Goal: Task Accomplishment & Management: Manage account settings

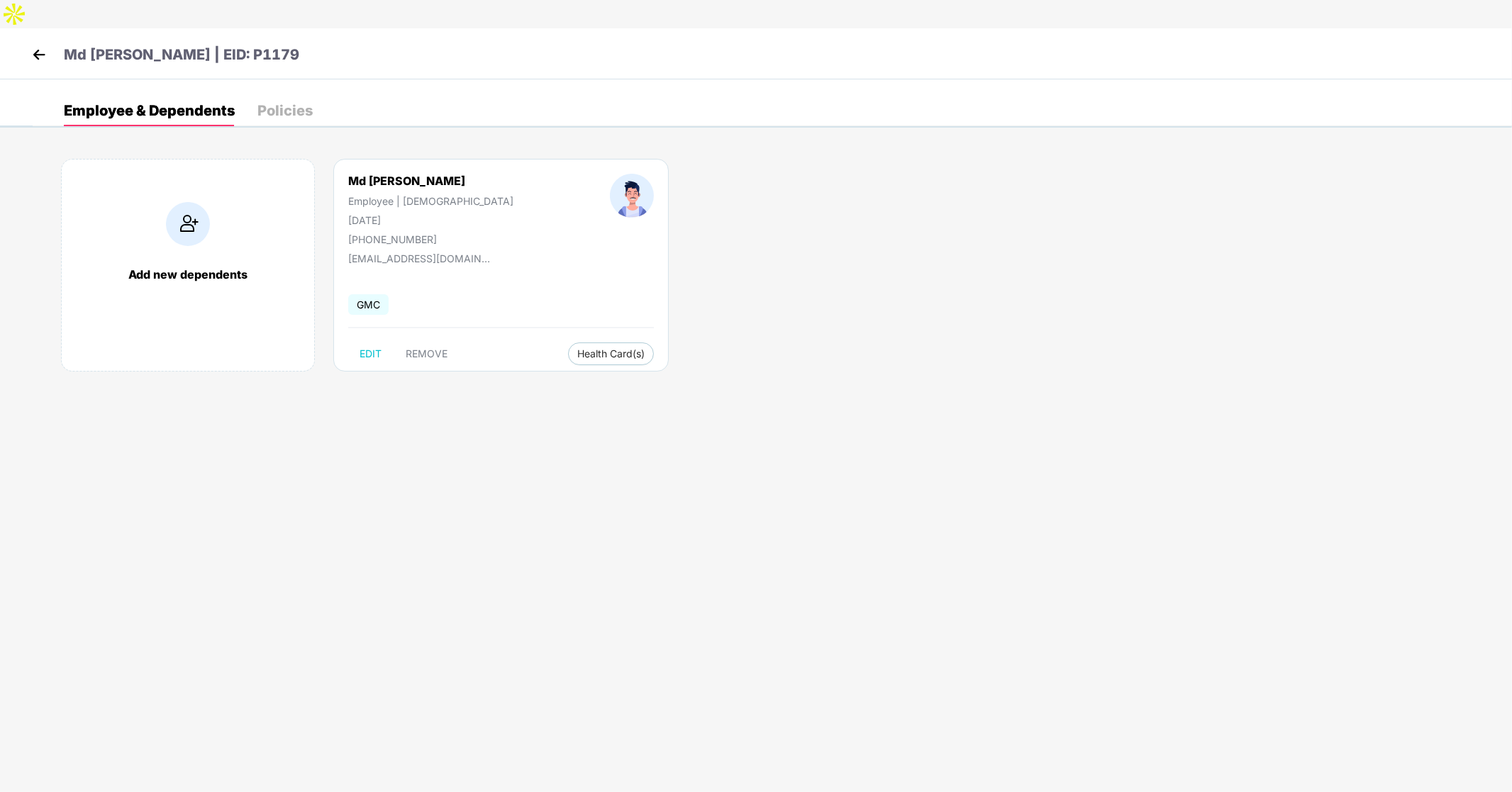
click at [35, 44] on img at bounding box center [38, 54] width 21 height 21
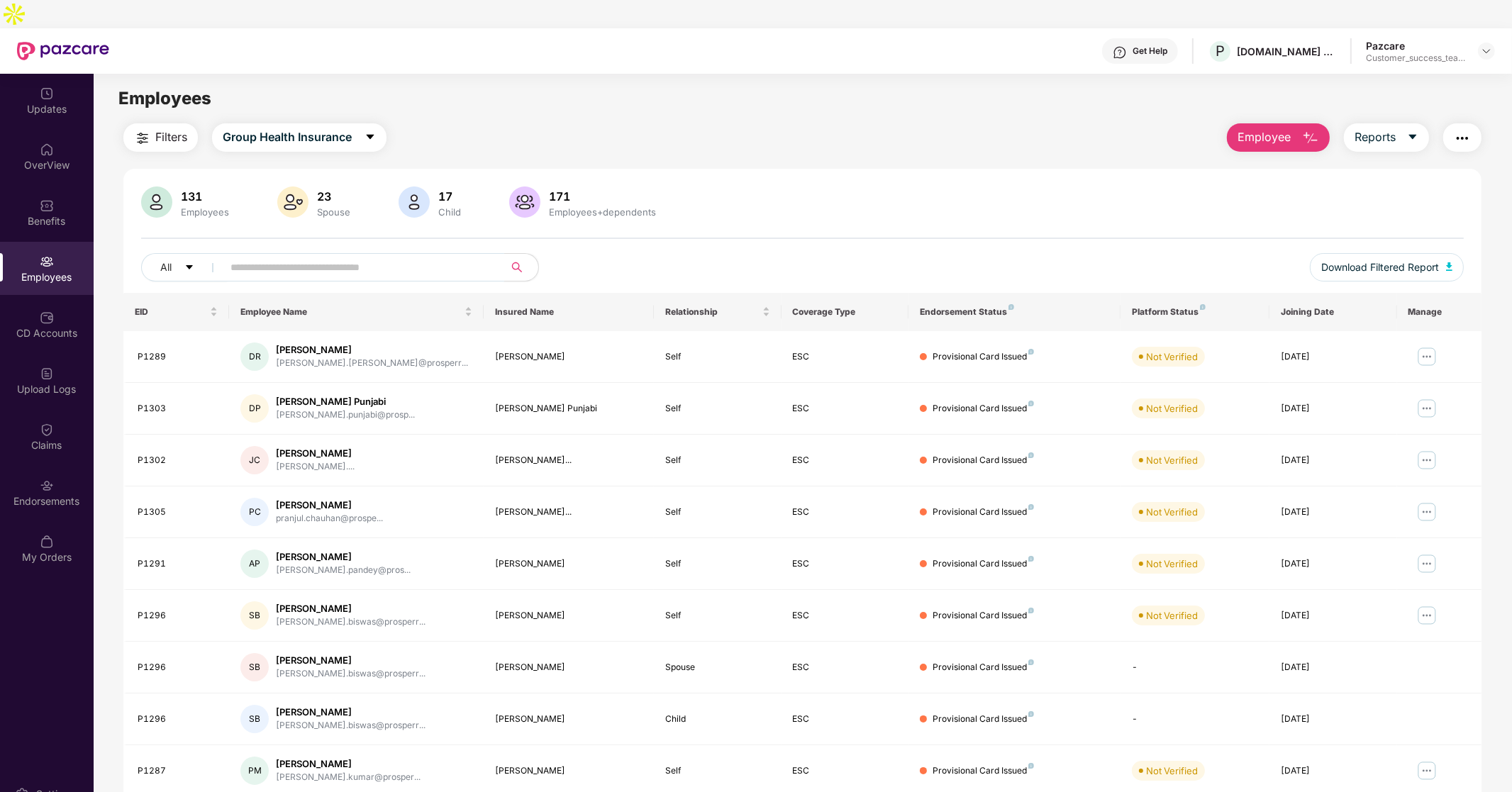
click at [420, 256] on input "text" at bounding box center [357, 267] width 255 height 21
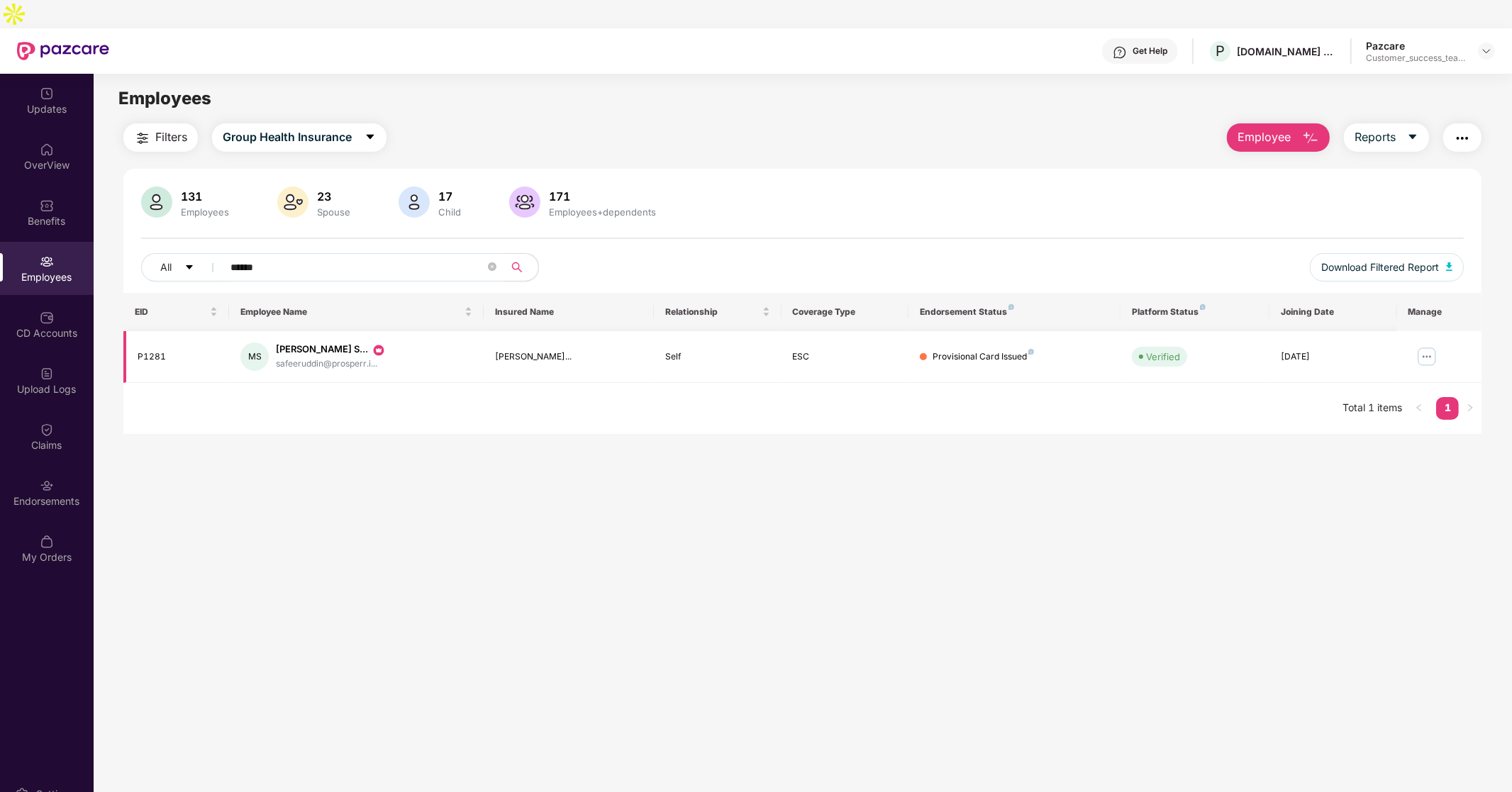
type input "******"
click at [1430, 346] on img at bounding box center [1427, 357] width 23 height 23
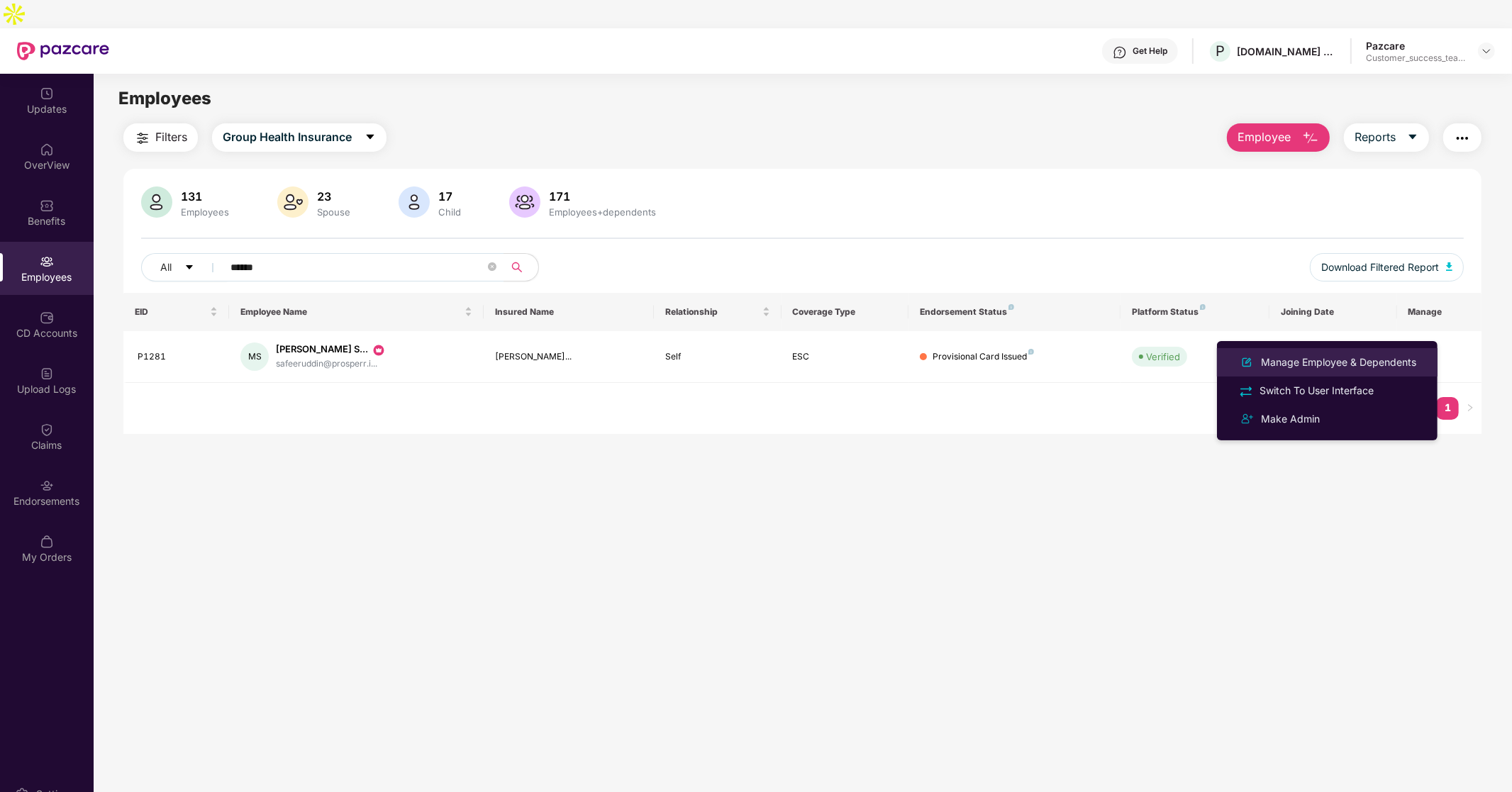
click at [1322, 363] on div "Manage Employee & Dependents" at bounding box center [1338, 362] width 161 height 16
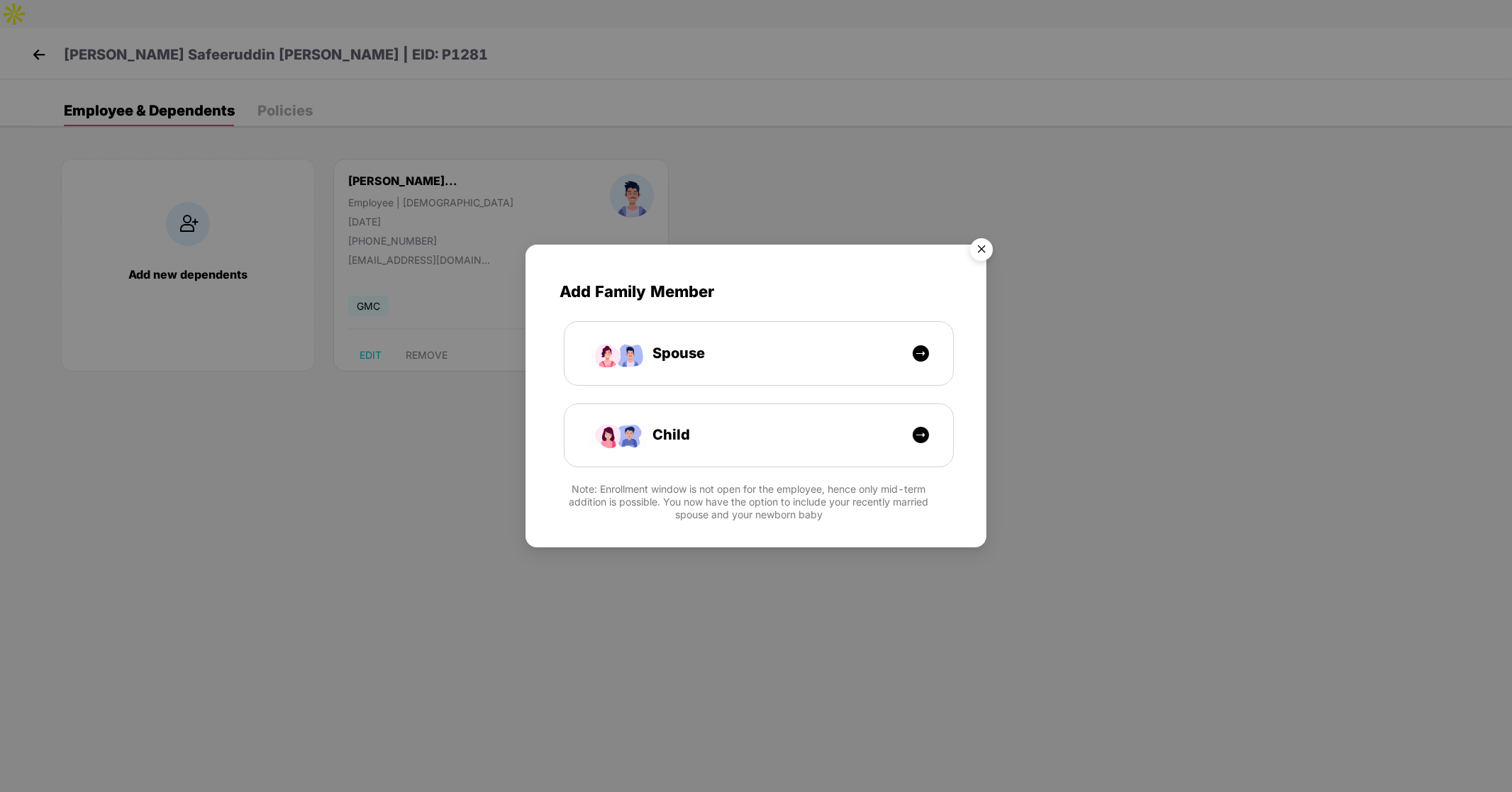
click at [979, 253] on img "Close" at bounding box center [981, 252] width 40 height 40
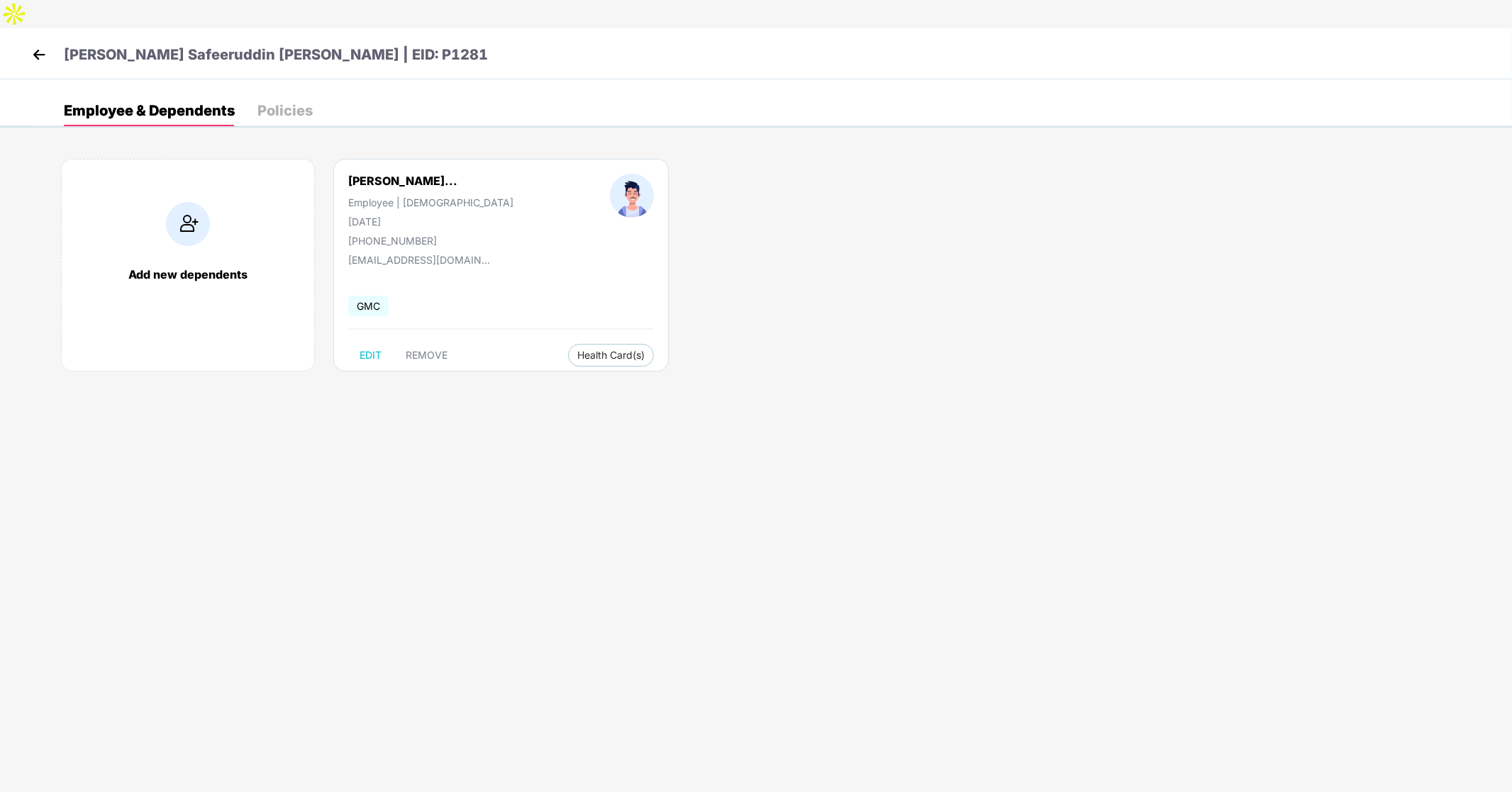
click at [31, 44] on img at bounding box center [38, 54] width 21 height 21
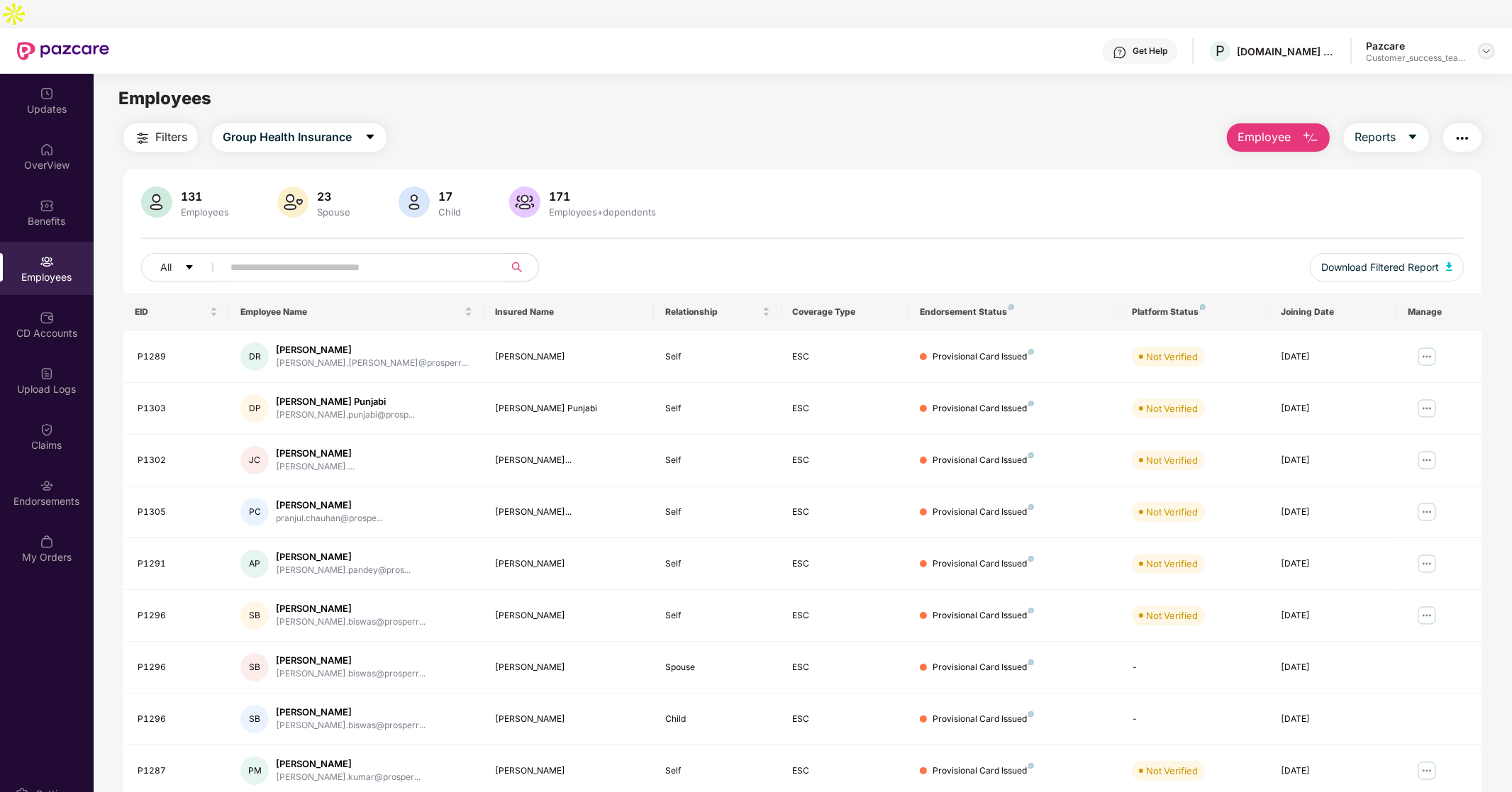
click at [1487, 45] on img at bounding box center [1486, 51] width 11 height 11
click at [1125, 85] on div "Employees" at bounding box center [802, 99] width 1417 height 27
click at [443, 256] on input "text" at bounding box center [357, 267] width 255 height 21
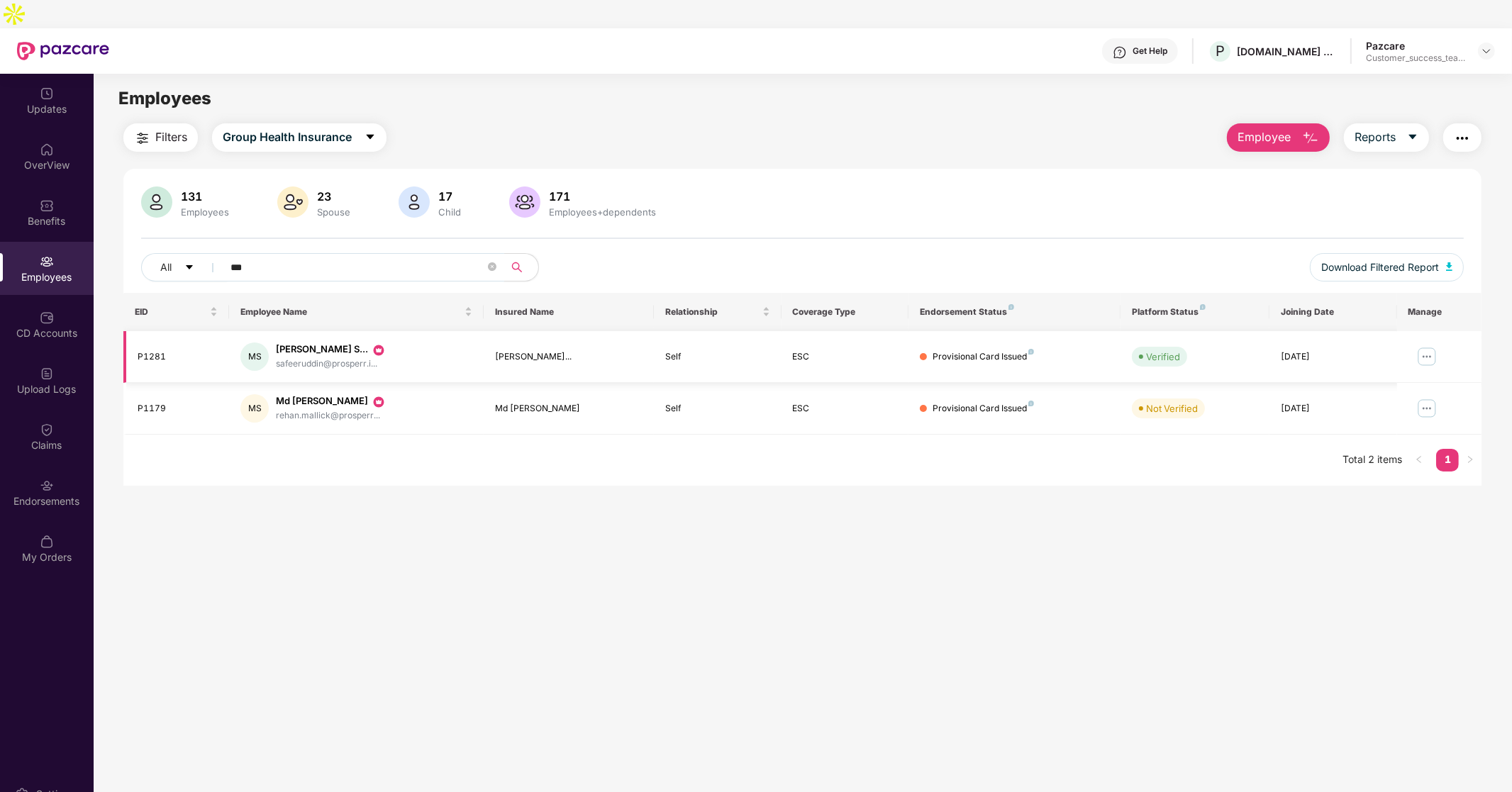
type input "***"
click at [1426, 346] on img at bounding box center [1427, 357] width 23 height 23
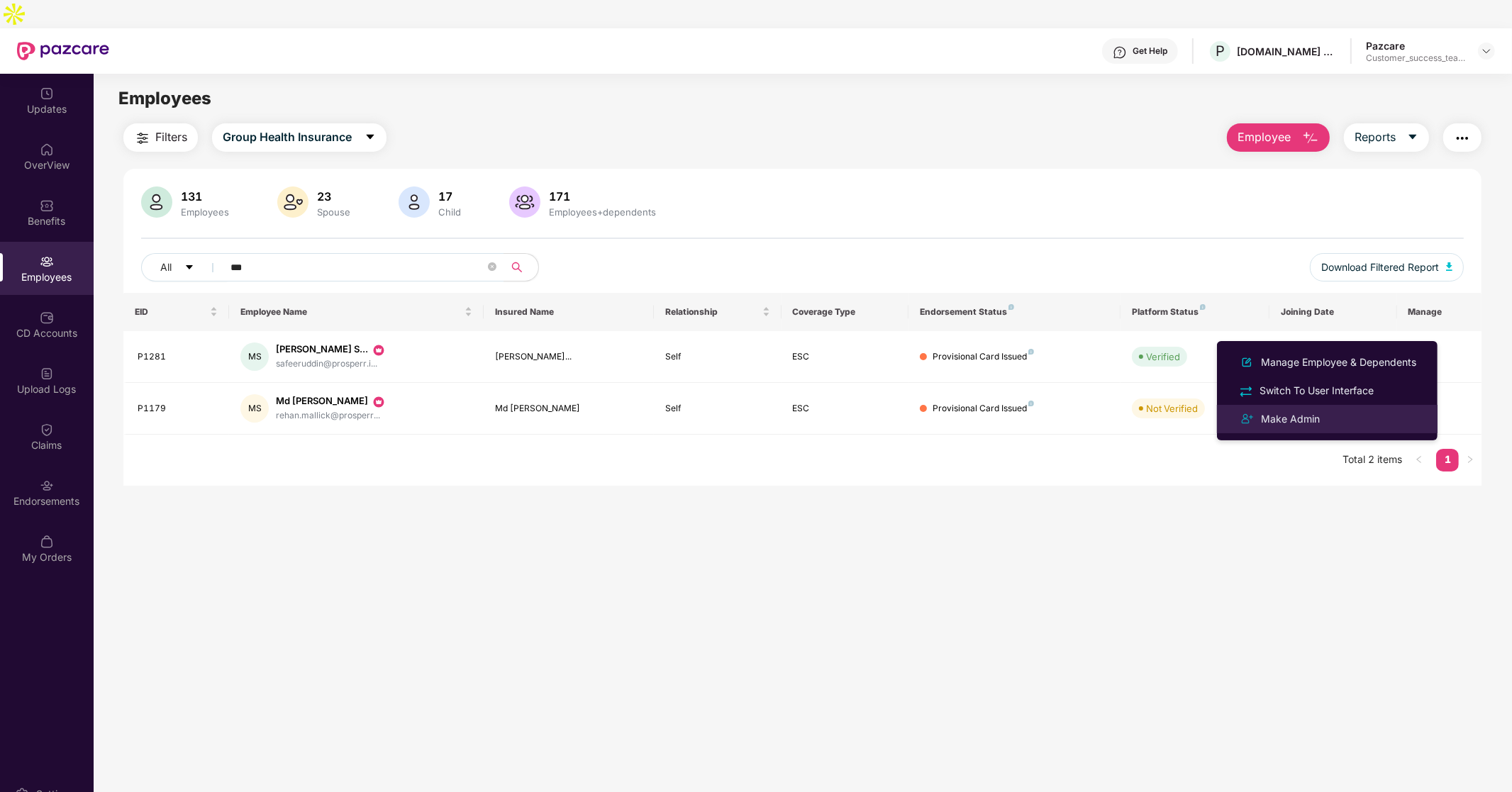
click at [1289, 416] on div "Make Admin" at bounding box center [1290, 420] width 64 height 16
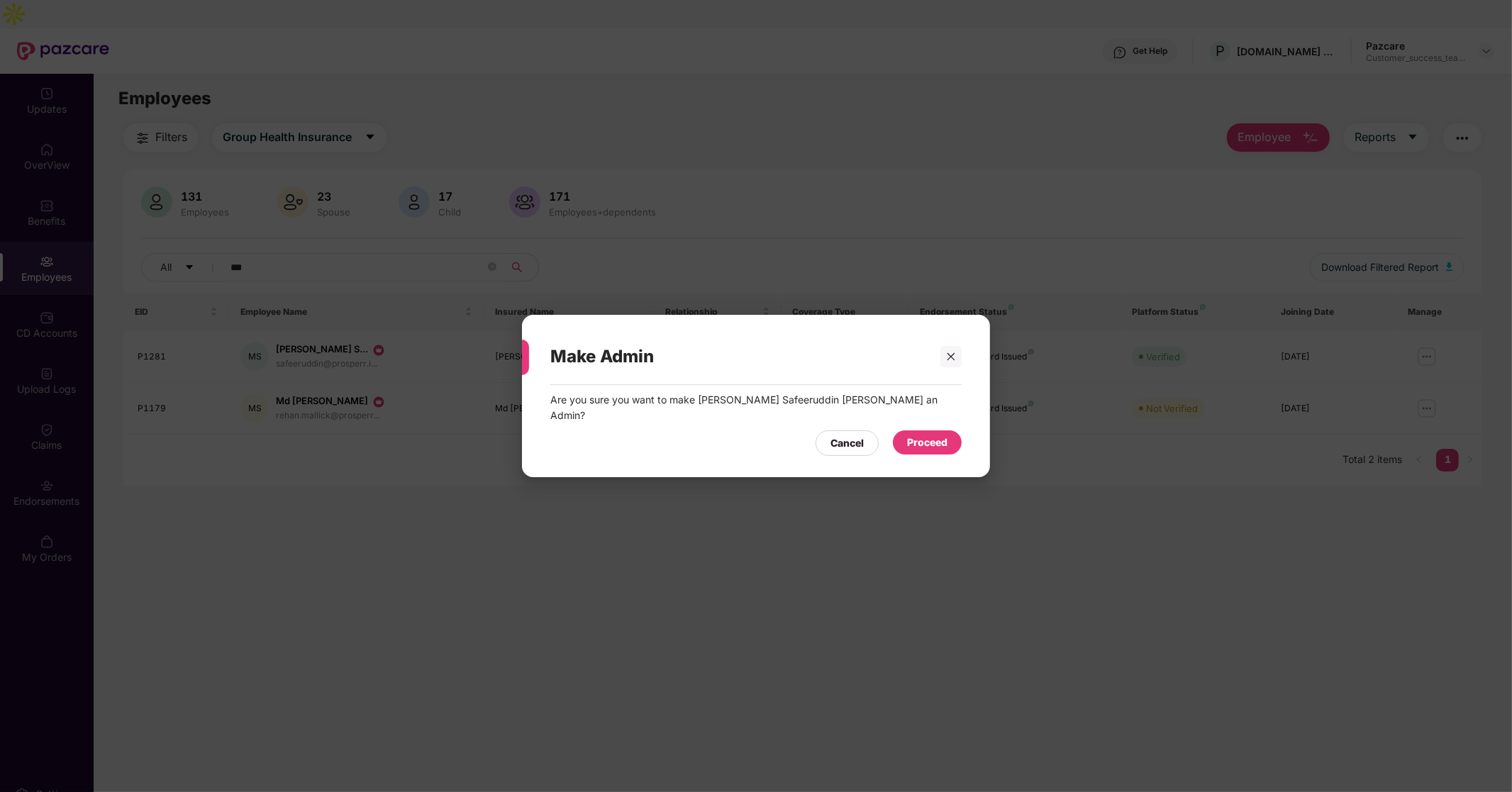
click at [926, 437] on div "Proceed" at bounding box center [927, 443] width 41 height 16
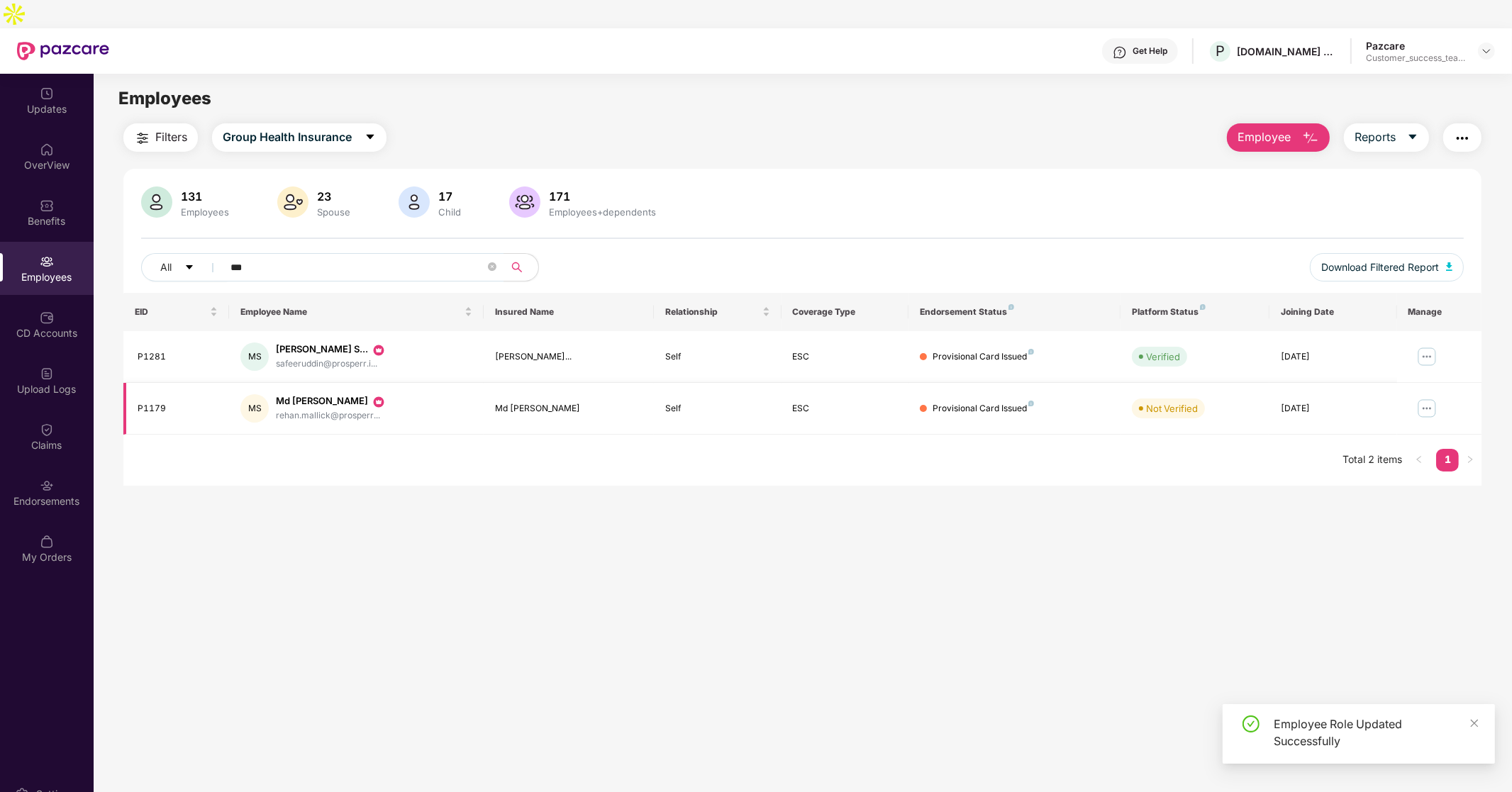
click at [1427, 398] on img at bounding box center [1427, 409] width 23 height 23
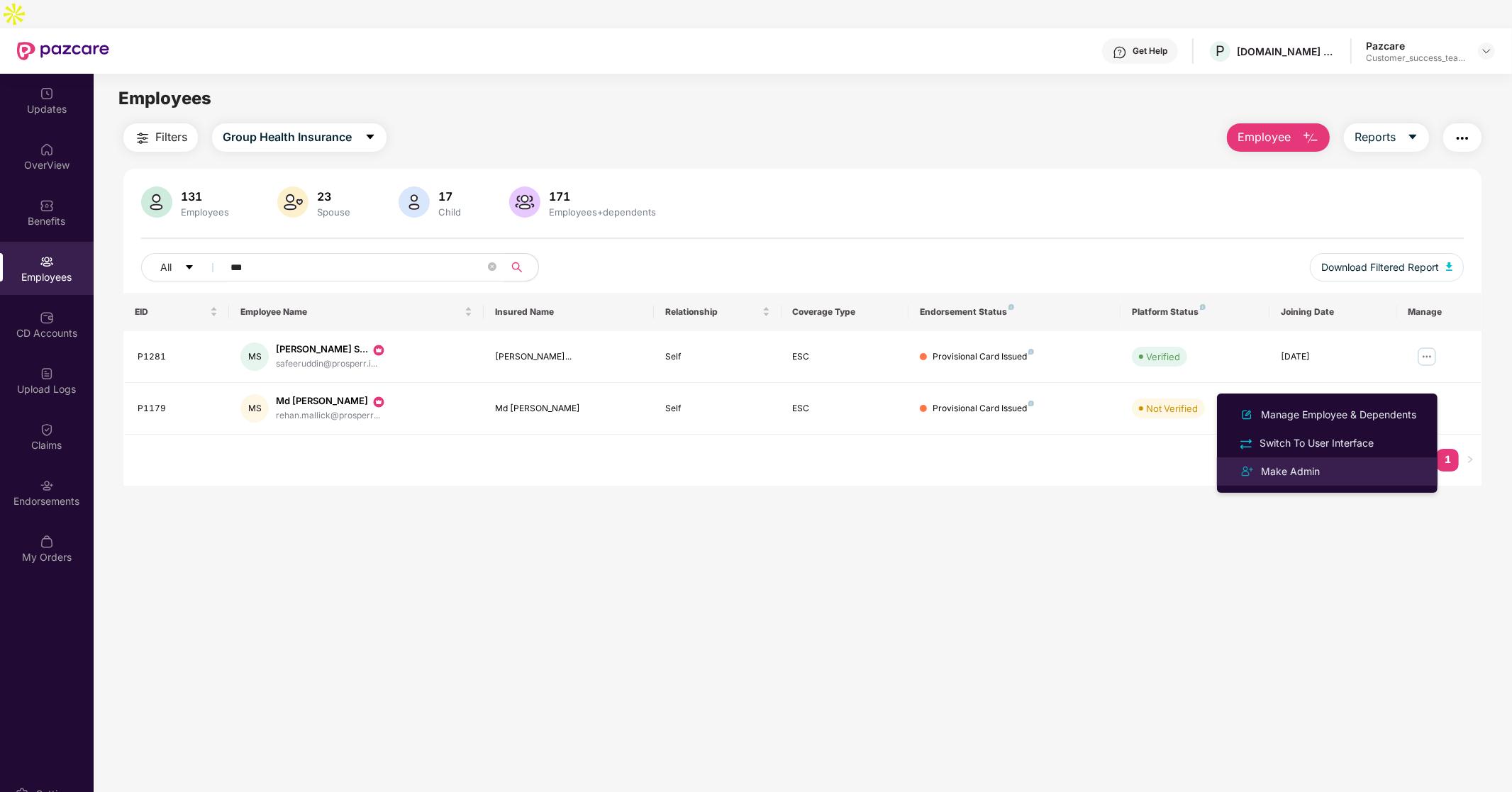
click at [1308, 470] on div "Make Admin" at bounding box center [1290, 472] width 64 height 16
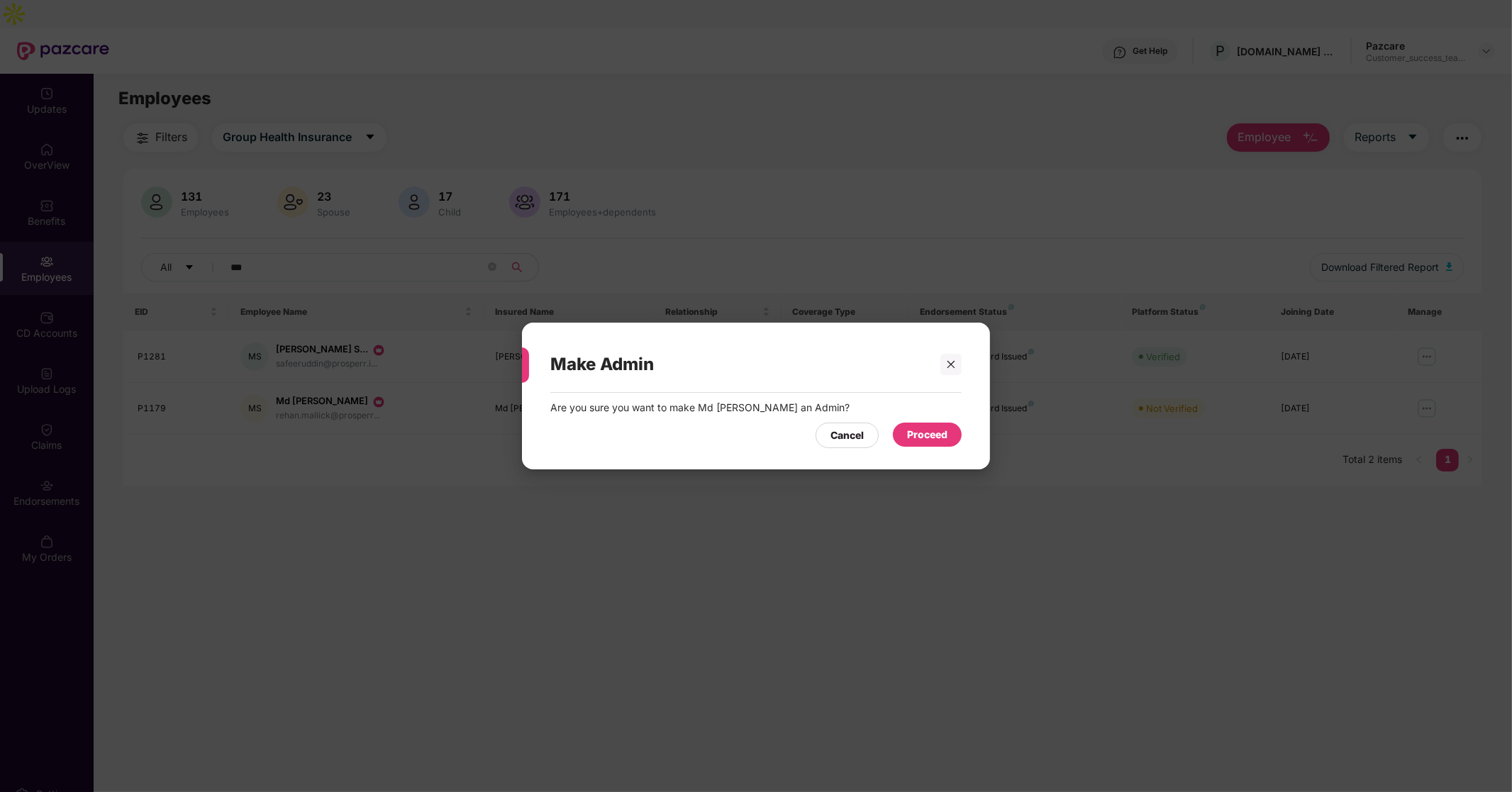
click at [917, 426] on div "Proceed" at bounding box center [927, 434] width 69 height 24
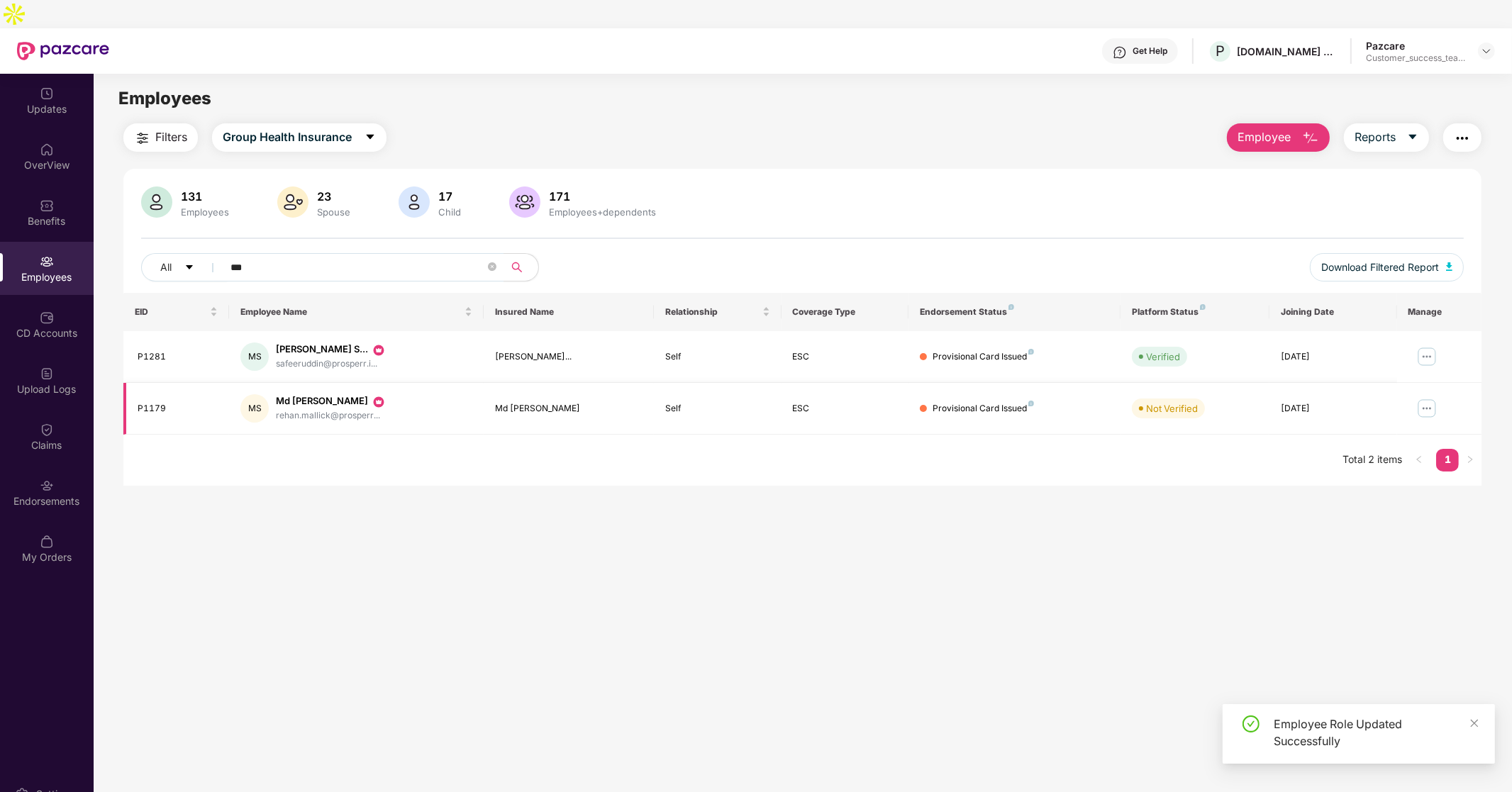
click at [1425, 398] on img at bounding box center [1427, 409] width 23 height 23
click at [1427, 346] on img at bounding box center [1427, 357] width 23 height 23
